Goal: Task Accomplishment & Management: Complete application form

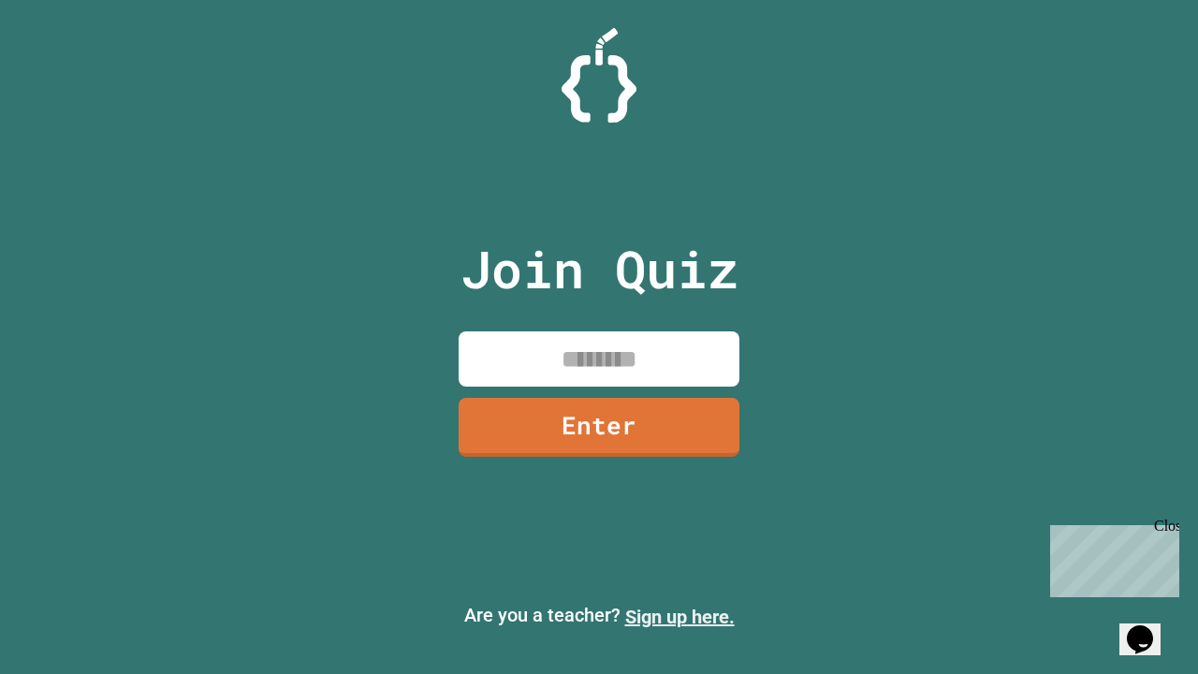
click at [680, 617] on link "Sign up here." at bounding box center [680, 617] width 110 height 22
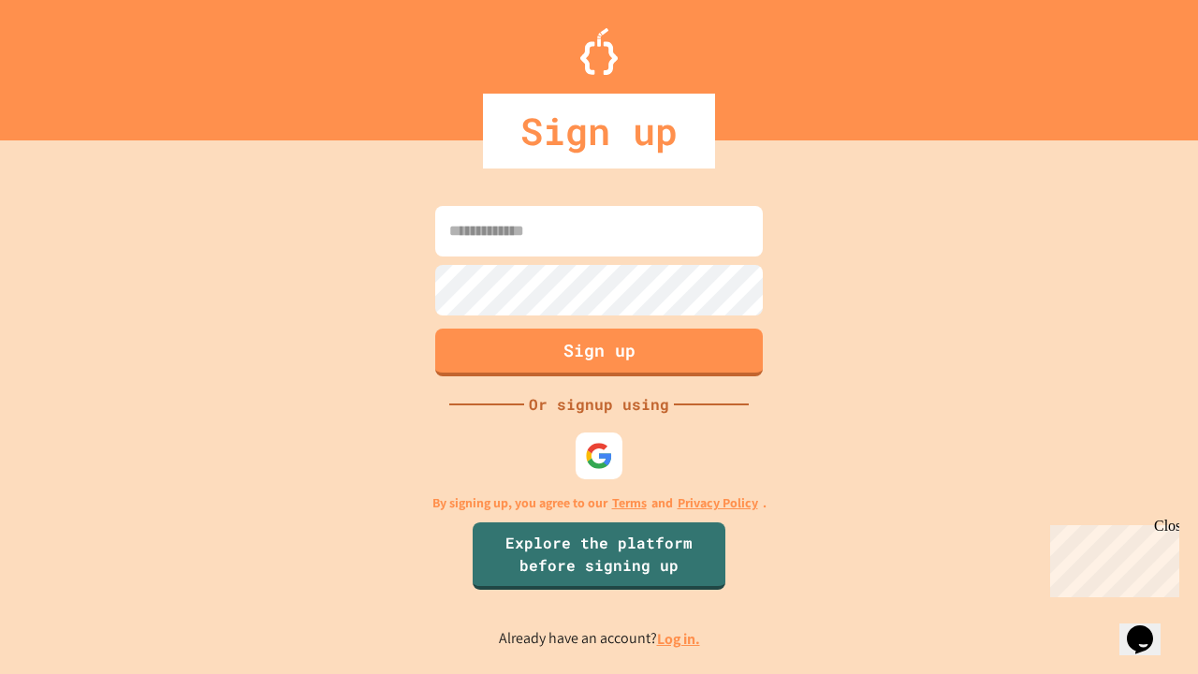
click at [680, 638] on link "Log in." at bounding box center [678, 639] width 43 height 20
